Goal: Information Seeking & Learning: Find specific page/section

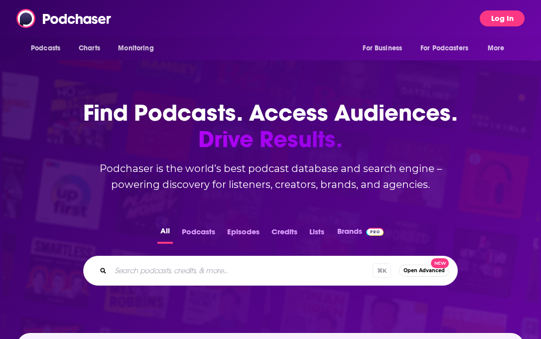
click at [496, 19] on button "Log In" at bounding box center [502, 18] width 45 height 16
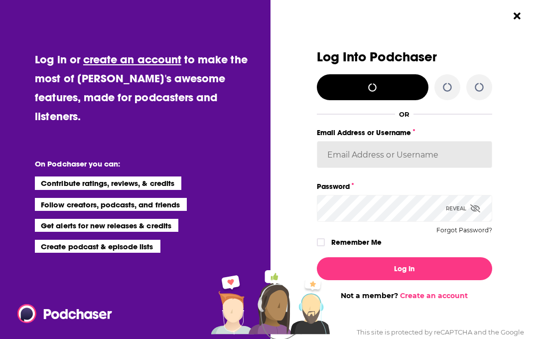
type input "vhannley"
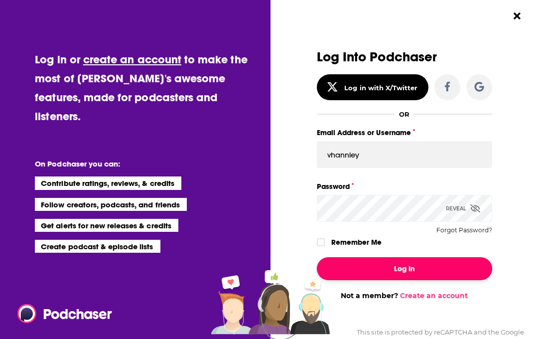
click at [395, 261] on button "Log In" at bounding box center [404, 268] width 175 height 23
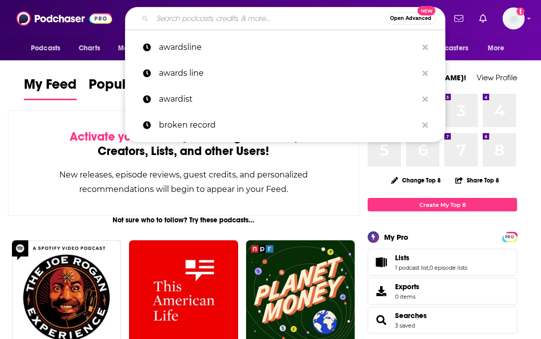
click at [276, 16] on input "Search podcasts, credits, & more..." at bounding box center [269, 18] width 233 height 16
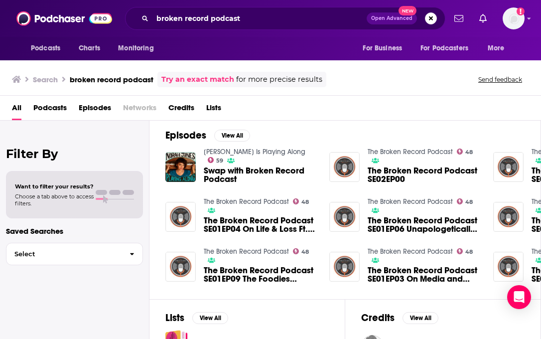
scroll to position [9, 0]
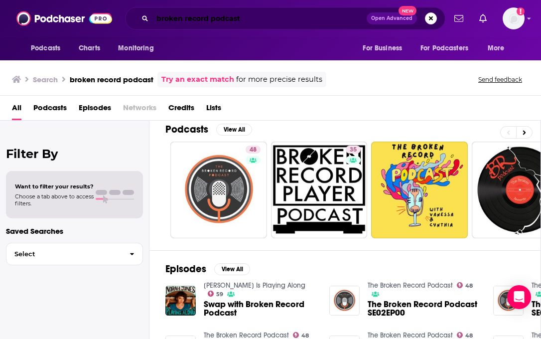
click at [272, 24] on input "broken record podcast" at bounding box center [260, 18] width 214 height 16
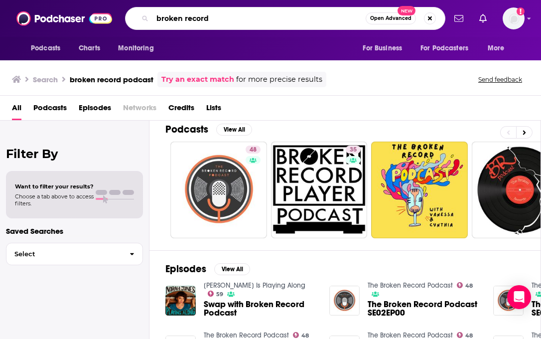
type input "broken record"
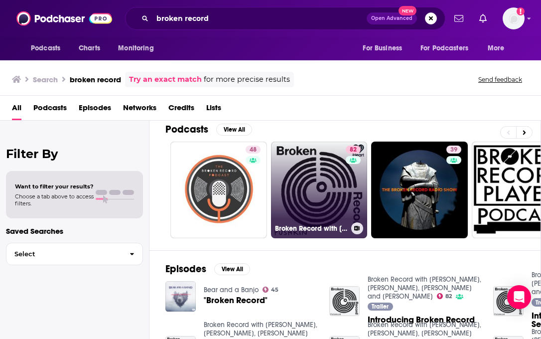
click at [304, 200] on link "82 Broken Record with [PERSON_NAME], [PERSON_NAME], [PERSON_NAME] and [PERSON_N…" at bounding box center [319, 190] width 97 height 97
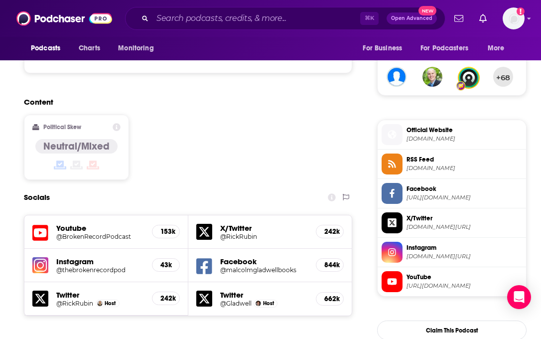
scroll to position [708, 0]
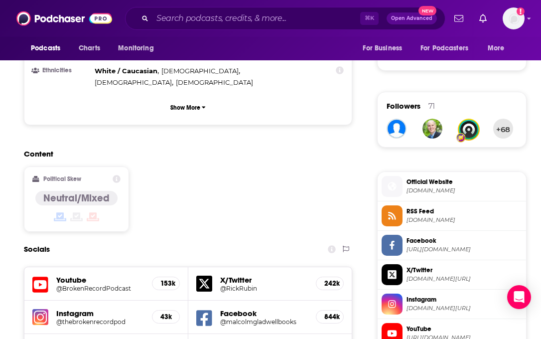
click at [421, 177] on span "Official Website" at bounding box center [465, 181] width 116 height 9
